Goal: Check status: Check status

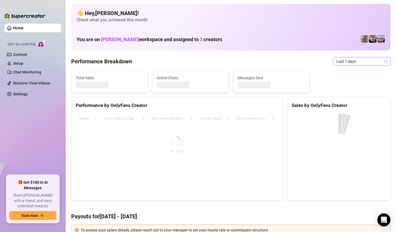
click at [379, 61] on span "Last 7 days" at bounding box center [361, 61] width 51 height 8
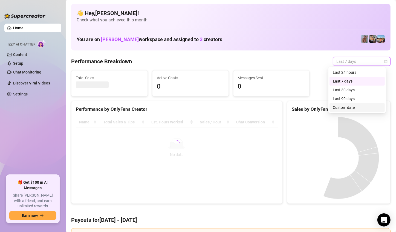
click at [353, 108] on div "Custom date" at bounding box center [357, 107] width 49 height 6
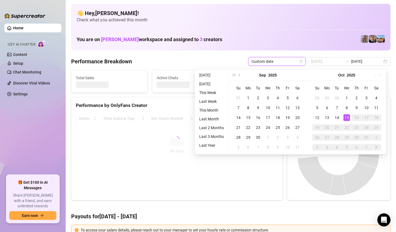
type input "[DATE]"
click at [348, 116] on div "15" at bounding box center [347, 117] width 7 height 7
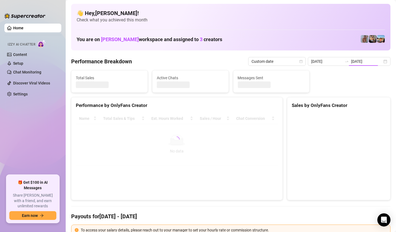
type input "[DATE]"
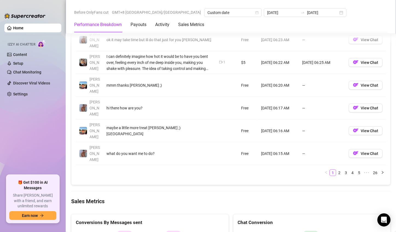
scroll to position [684, 0]
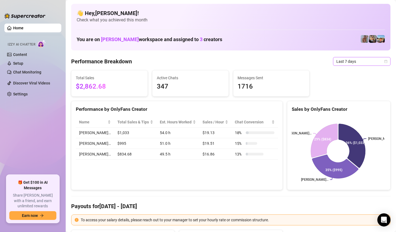
click at [354, 57] on div "Last 7 days" at bounding box center [361, 61] width 57 height 9
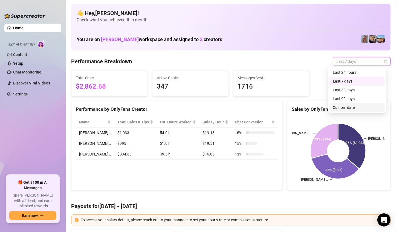
click at [340, 106] on div "Custom date" at bounding box center [357, 107] width 49 height 6
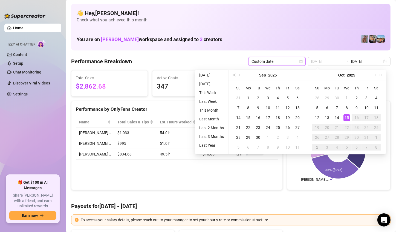
type input "[DATE]"
click at [348, 117] on div "15" at bounding box center [347, 117] width 7 height 7
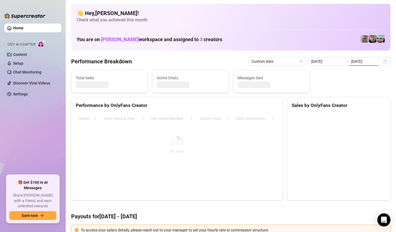
type input "[DATE]"
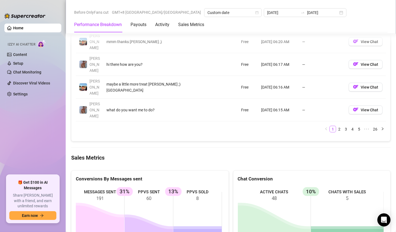
scroll to position [739, 0]
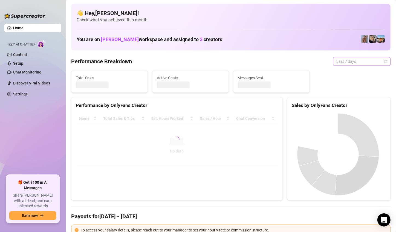
click at [366, 64] on span "Last 7 days" at bounding box center [361, 61] width 51 height 8
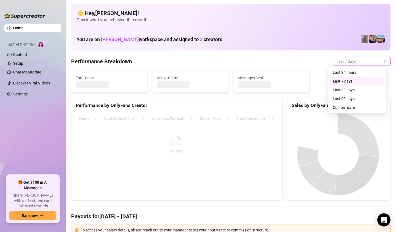
click at [351, 106] on div "Custom date" at bounding box center [357, 107] width 49 height 6
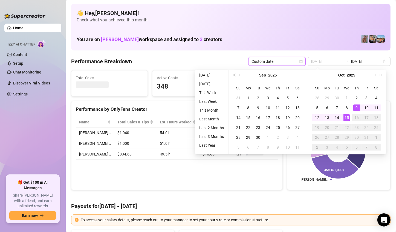
type input "[DATE]"
click at [344, 115] on div "15" at bounding box center [347, 117] width 7 height 7
click at [345, 115] on div "15" at bounding box center [347, 117] width 7 height 7
click at [346, 115] on div "Joey… George… Zach… 36% ($1,040) 35% ($1,000) 29% ($834)" at bounding box center [338, 150] width 103 height 77
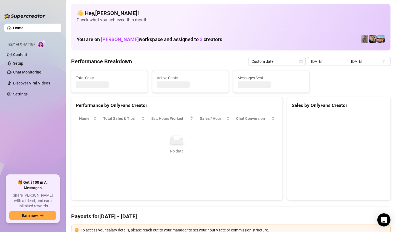
type input "[DATE]"
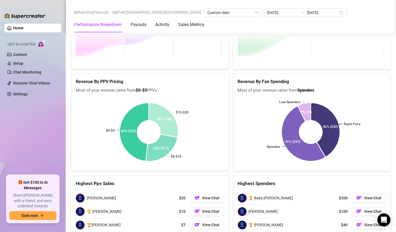
scroll to position [894, 0]
